Goal: Task Accomplishment & Management: Manage account settings

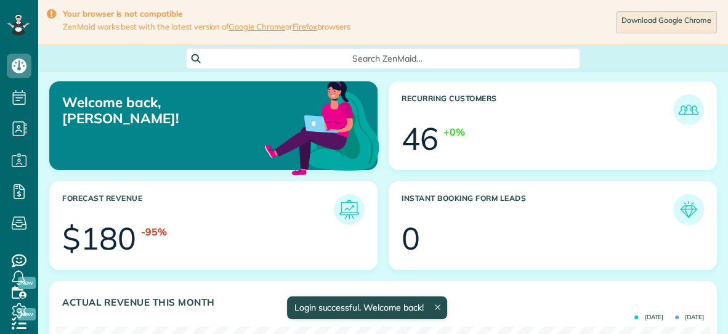
scroll to position [290, 654]
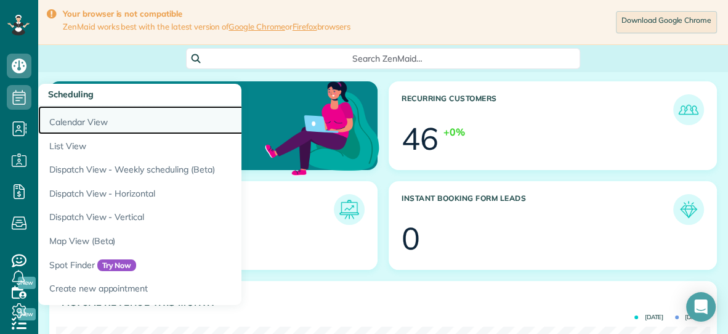
click at [60, 119] on link "Calendar View" at bounding box center [192, 120] width 308 height 28
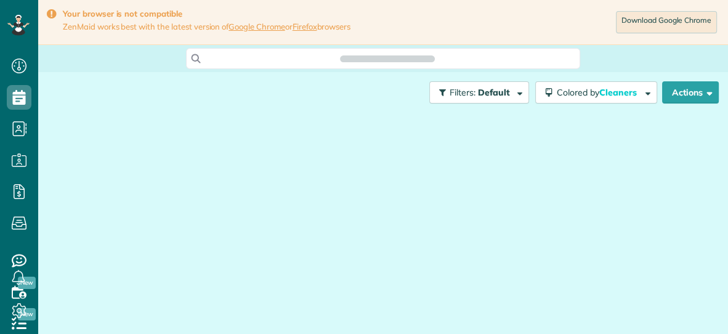
scroll to position [5, 5]
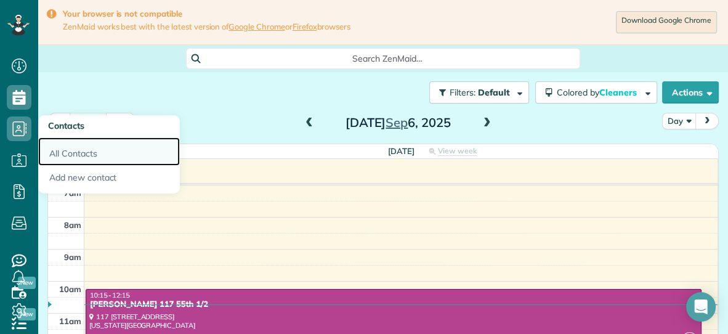
click at [55, 154] on link "All Contacts" at bounding box center [109, 151] width 142 height 28
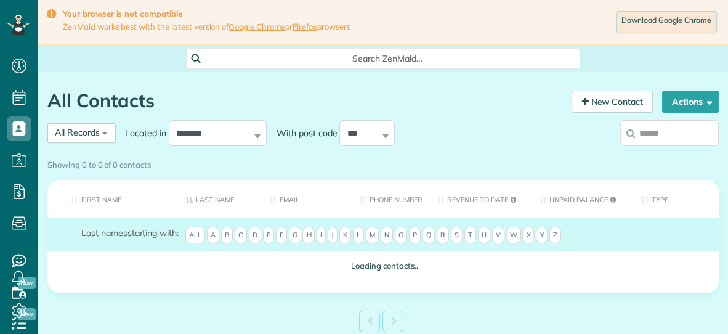
scroll to position [5, 5]
click at [685, 154] on div "Showing 0 to 0 of 0 contacts" at bounding box center [383, 162] width 672 height 17
click at [679, 154] on div "Showing 0 to 0 of 0 contacts" at bounding box center [383, 165] width 690 height 22
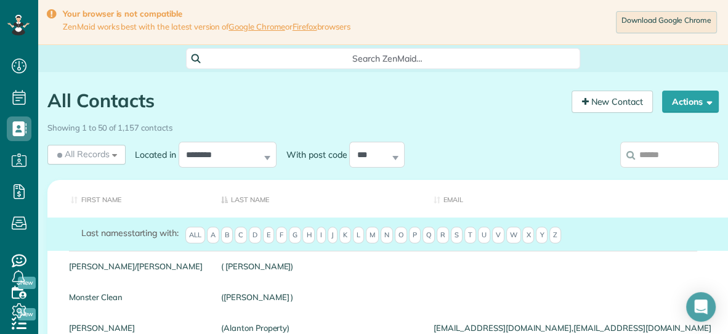
click at [657, 152] on input "search" at bounding box center [669, 155] width 99 height 26
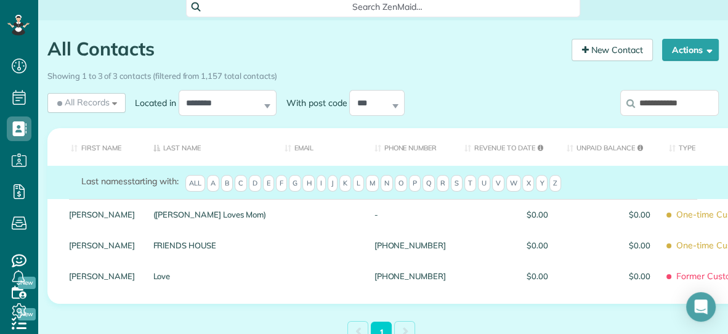
scroll to position [52, 0]
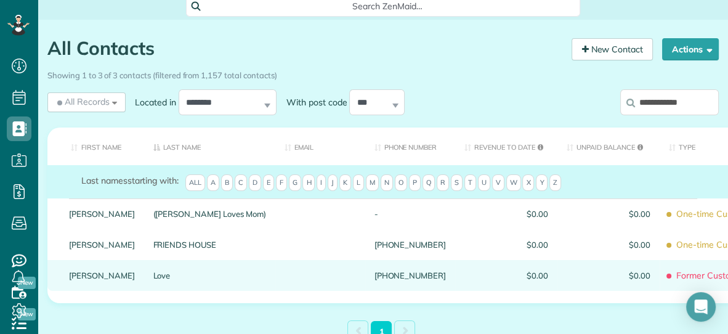
type input "**********"
click at [163, 277] on link "Love" at bounding box center [209, 275] width 113 height 9
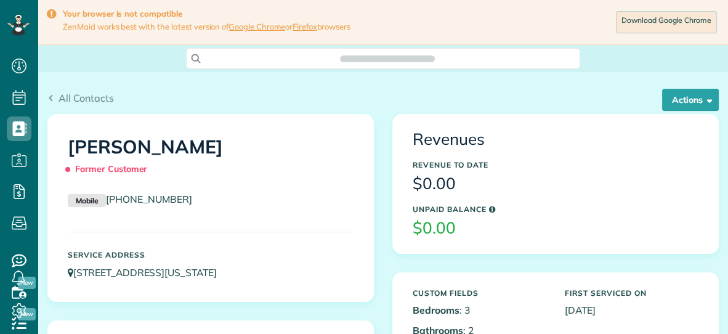
scroll to position [5, 5]
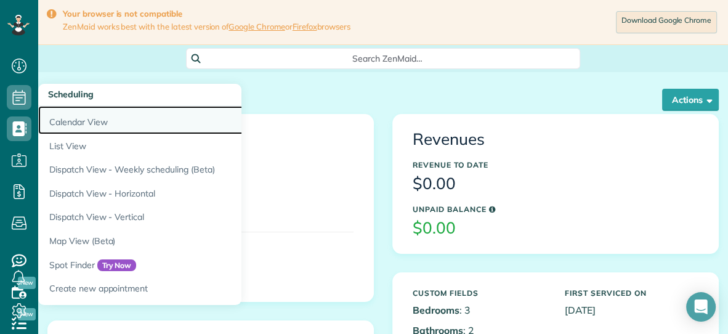
click at [73, 121] on link "Calendar View" at bounding box center [192, 120] width 308 height 28
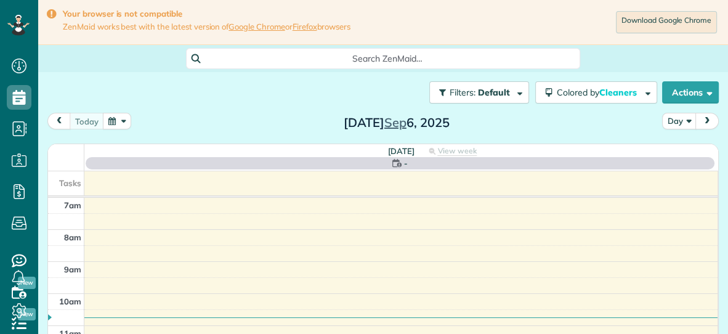
scroll to position [5, 5]
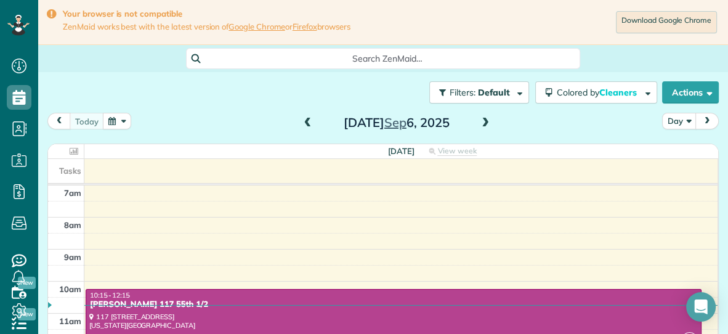
click at [110, 123] on button "button" at bounding box center [117, 121] width 28 height 17
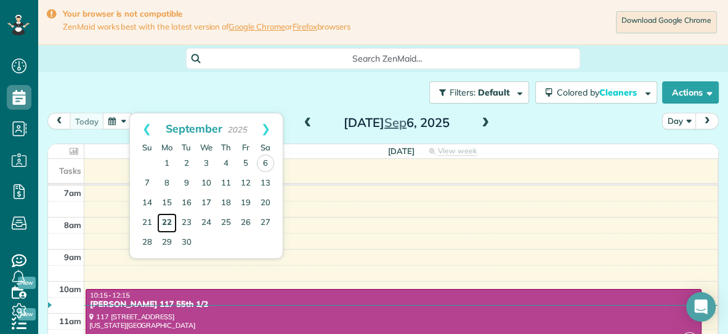
click at [167, 221] on link "22" at bounding box center [167, 223] width 20 height 20
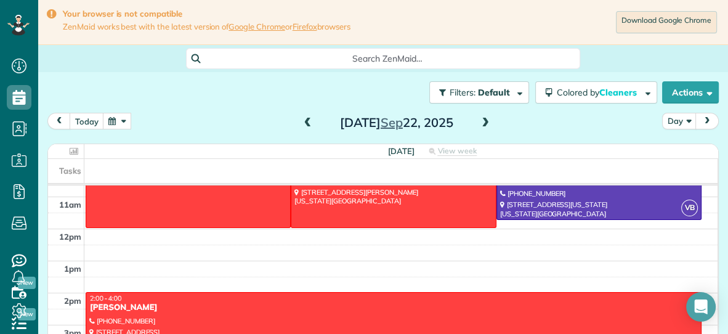
scroll to position [115, 0]
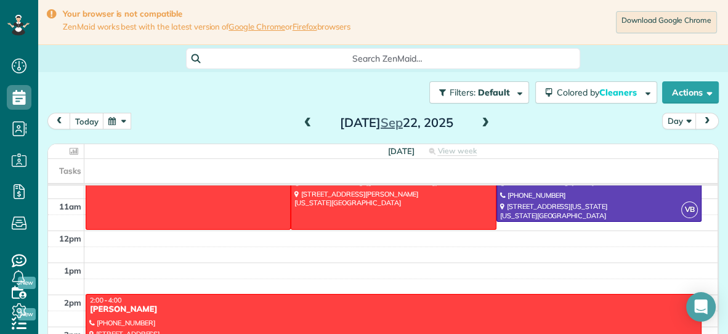
click at [487, 123] on span at bounding box center [486, 123] width 14 height 11
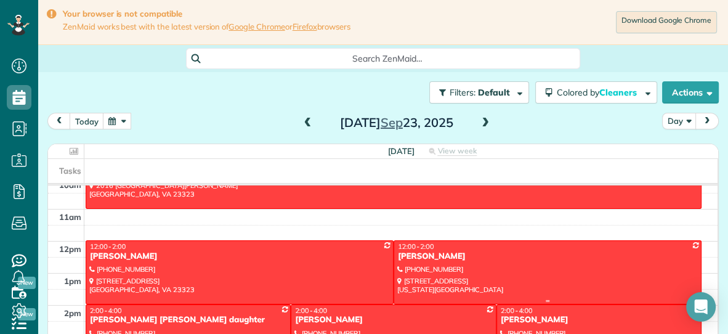
scroll to position [0, 0]
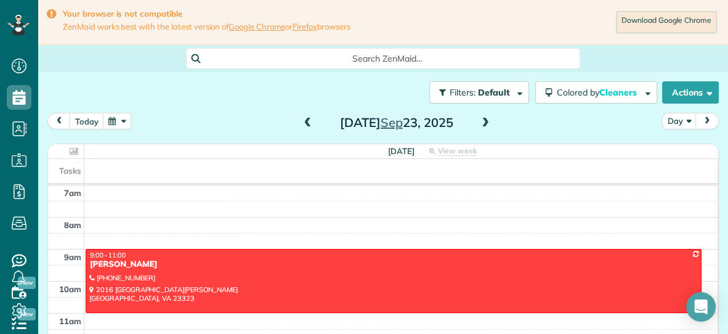
click at [309, 121] on span at bounding box center [308, 123] width 14 height 11
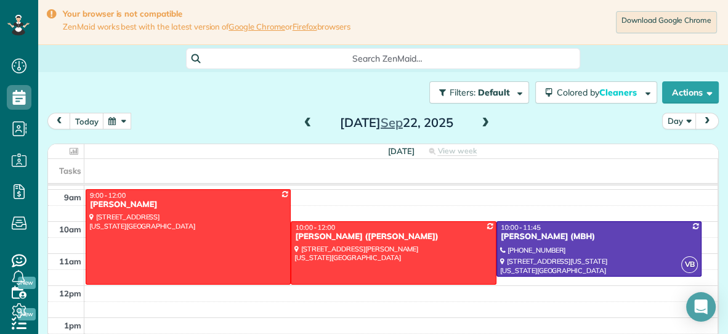
scroll to position [54, 0]
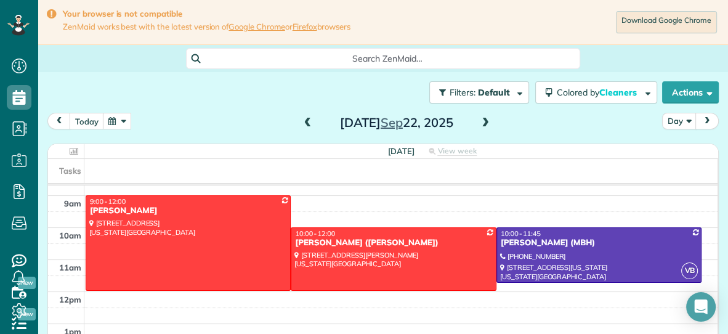
click at [307, 118] on span at bounding box center [308, 123] width 14 height 11
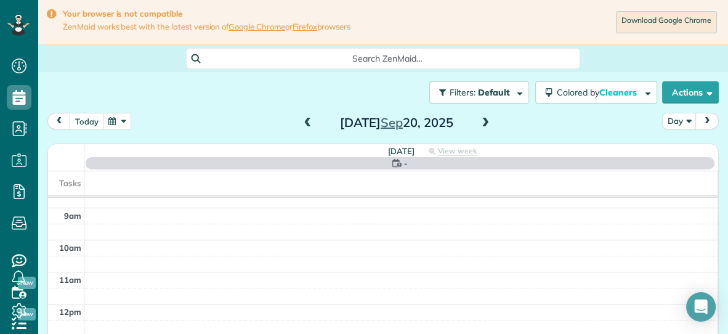
scroll to position [0, 0]
click at [307, 118] on span at bounding box center [308, 123] width 14 height 11
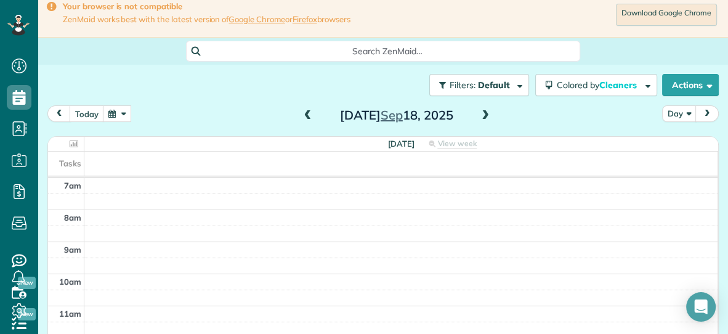
click at [306, 115] on span at bounding box center [308, 115] width 14 height 11
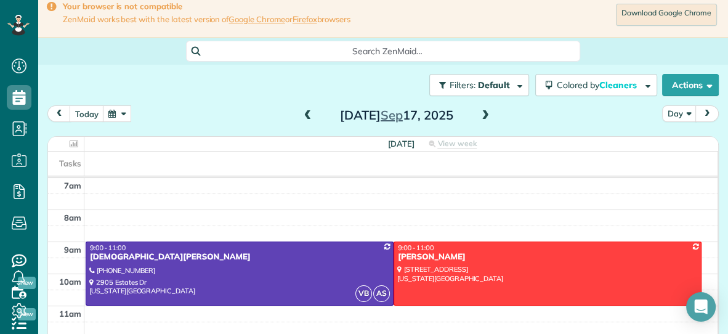
click at [487, 110] on span at bounding box center [486, 115] width 14 height 11
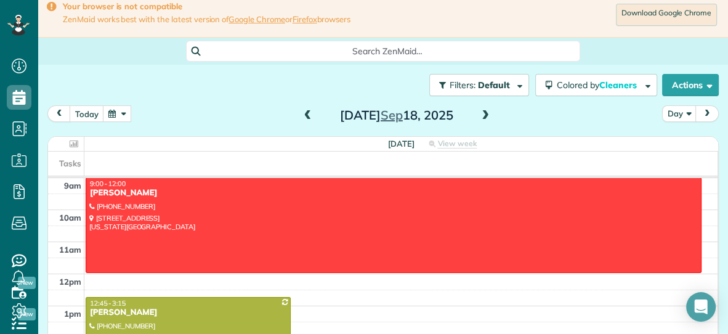
scroll to position [67, 0]
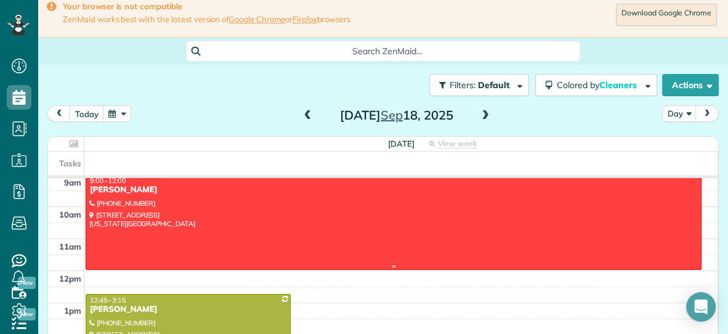
click at [453, 210] on div at bounding box center [393, 222] width 615 height 94
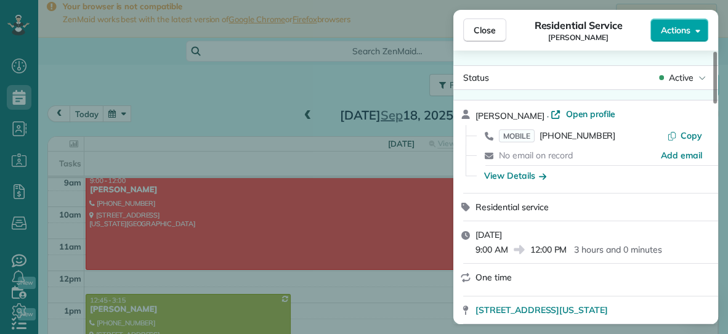
click at [662, 28] on span "Actions" at bounding box center [676, 30] width 30 height 12
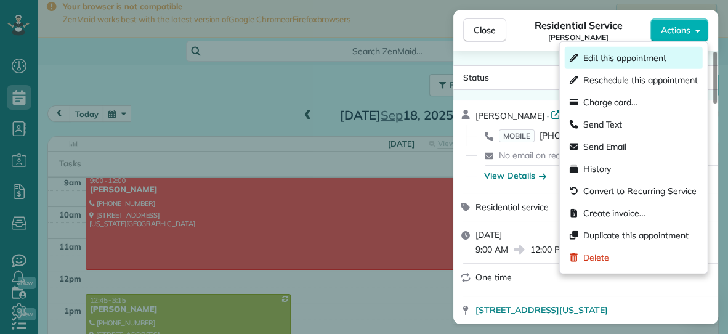
click at [633, 55] on span "Edit this appointment" at bounding box center [624, 58] width 83 height 12
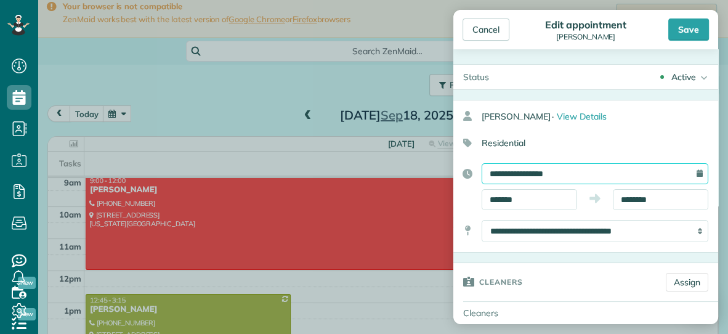
click at [594, 173] on input "**********" at bounding box center [595, 173] width 227 height 21
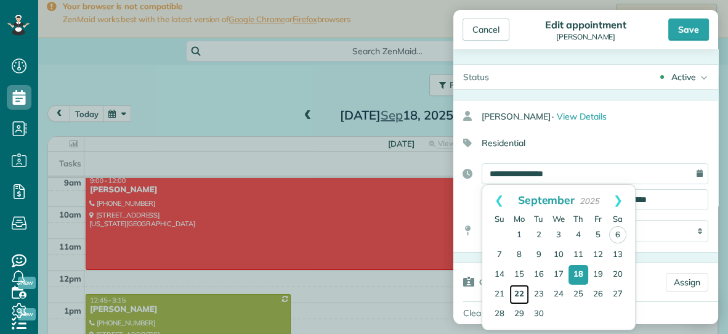
click at [520, 294] on link "22" at bounding box center [520, 295] width 20 height 20
type input "**********"
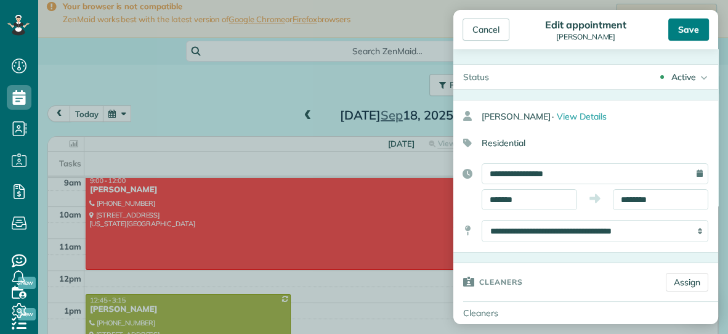
click at [689, 31] on div "Save" at bounding box center [688, 29] width 41 height 22
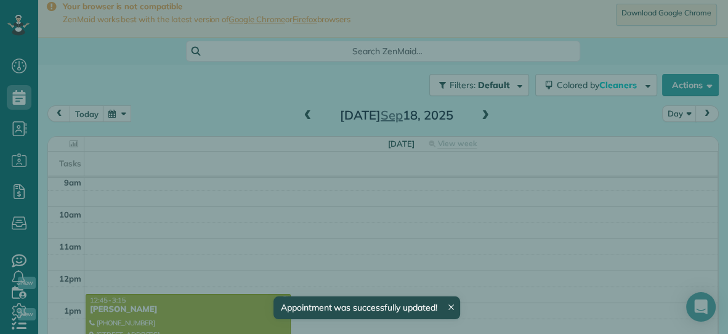
scroll to position [67, 0]
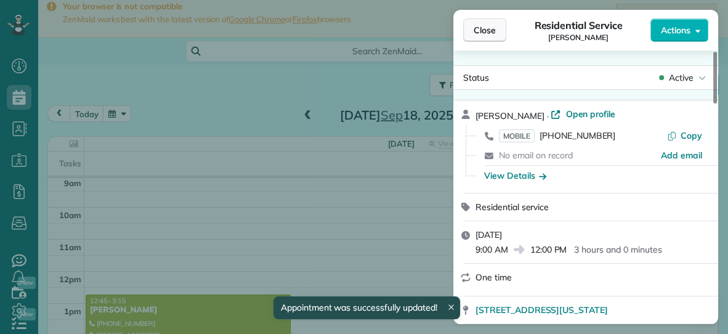
click at [491, 30] on span "Close" at bounding box center [485, 30] width 22 height 12
